Goal: Navigation & Orientation: Go to known website

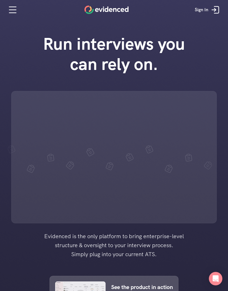
click at [216, 11] on icon at bounding box center [215, 9] width 11 height 11
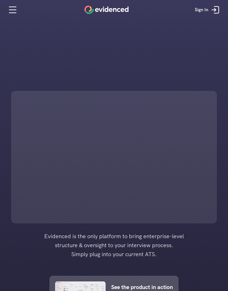
click at [221, 13] on link "Sign In" at bounding box center [207, 9] width 35 height 17
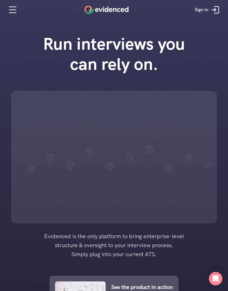
click at [214, 17] on link "Sign In" at bounding box center [207, 9] width 35 height 17
